Goal: Transaction & Acquisition: Purchase product/service

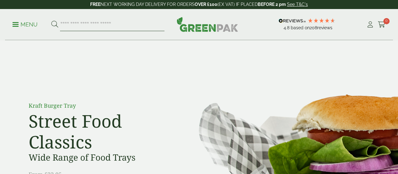
click at [111, 25] on input "search" at bounding box center [112, 24] width 105 height 13
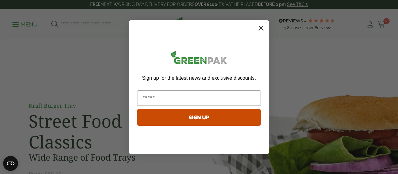
click at [260, 26] on icon "Close dialog" at bounding box center [261, 28] width 4 height 4
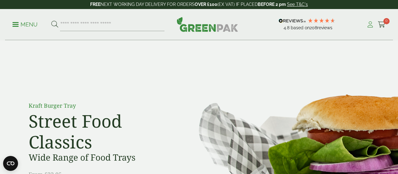
click at [371, 28] on link "My Account" at bounding box center [371, 24] width 8 height 9
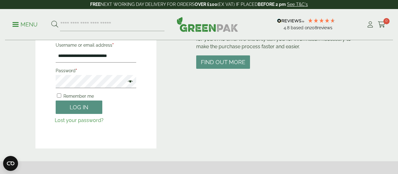
scroll to position [97, 0]
click at [81, 112] on button "Log in" at bounding box center [79, 107] width 47 height 13
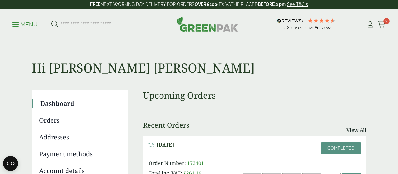
click at [96, 26] on input "search" at bounding box center [112, 24] width 105 height 13
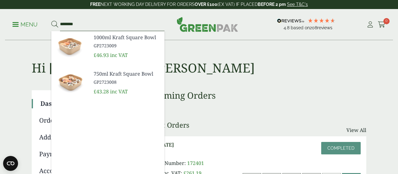
type input "********"
click at [101, 46] on span "GP2723009" at bounding box center [127, 45] width 66 height 7
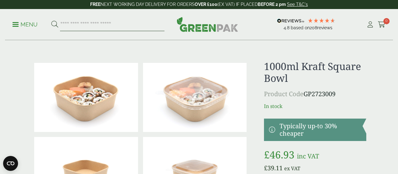
click at [91, 26] on input "search" at bounding box center [112, 24] width 105 height 13
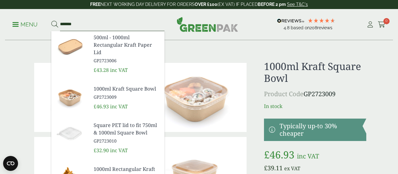
type input "******"
click at [123, 132] on span "Square PET lid to fit 750ml & 1000ml Square Bowl" at bounding box center [127, 128] width 66 height 15
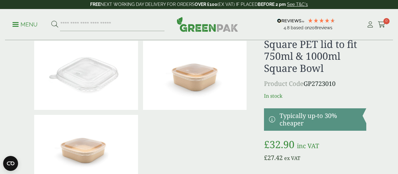
scroll to position [65, 0]
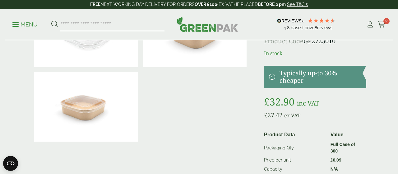
click at [75, 29] on input "search" at bounding box center [112, 24] width 105 height 13
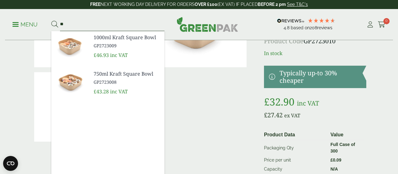
type input "*"
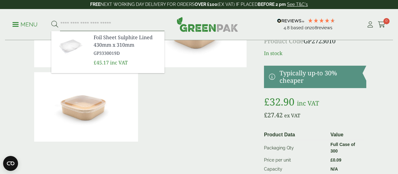
type input "*"
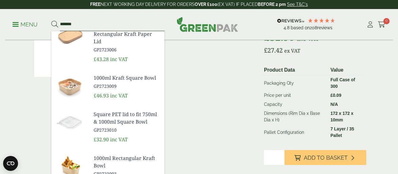
scroll to position [0, 0]
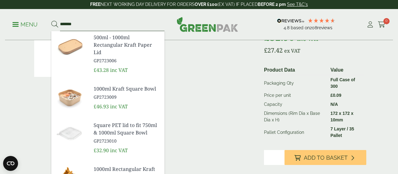
type input "******"
click at [115, 127] on span "Square PET lid to fit 750ml & 1000ml Square Bowl" at bounding box center [127, 128] width 66 height 15
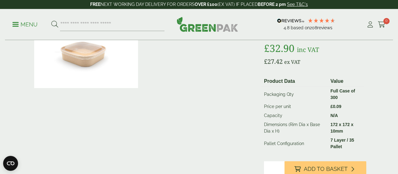
scroll to position [130, 0]
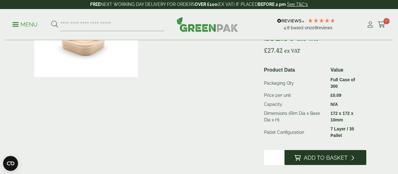
click at [342, 156] on span "Add to Basket" at bounding box center [326, 157] width 44 height 7
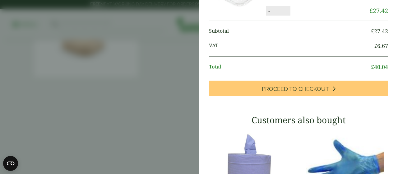
scroll to position [82, 0]
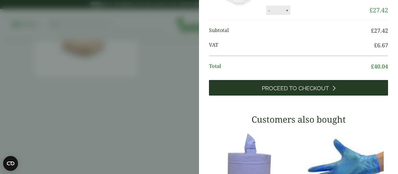
click at [309, 87] on span "Proceed to Checkout" at bounding box center [295, 88] width 67 height 7
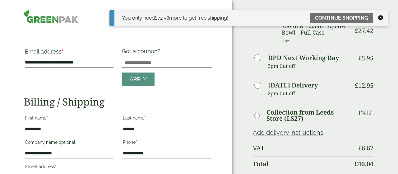
click at [382, 18] on icon at bounding box center [381, 17] width 5 height 5
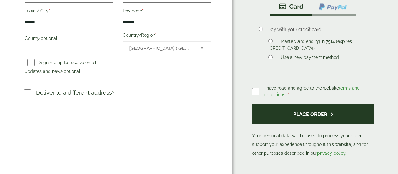
scroll to position [194, 0]
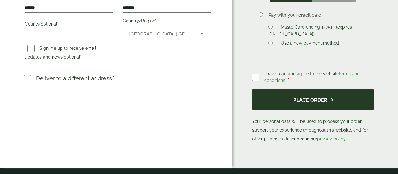
click at [314, 105] on button "Place order" at bounding box center [313, 99] width 122 height 20
